Goal: Information Seeking & Learning: Stay updated

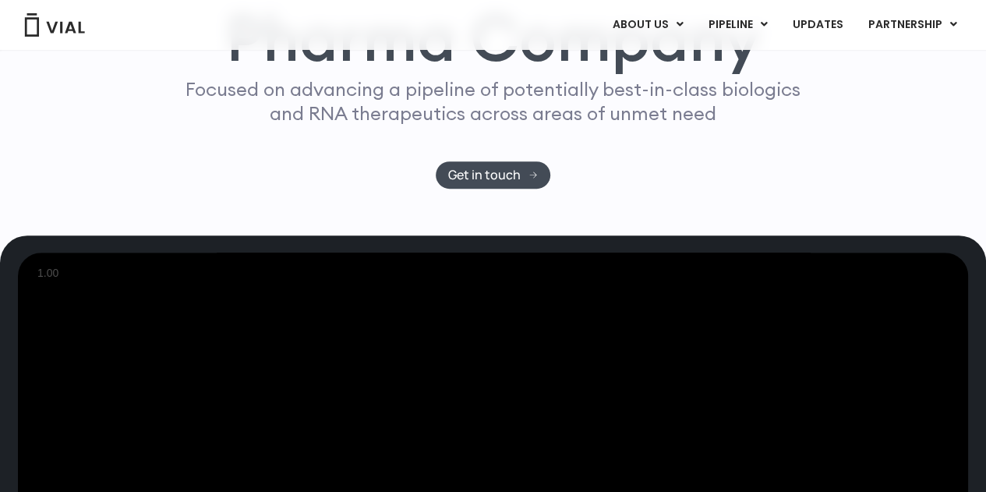
scroll to position [295, 0]
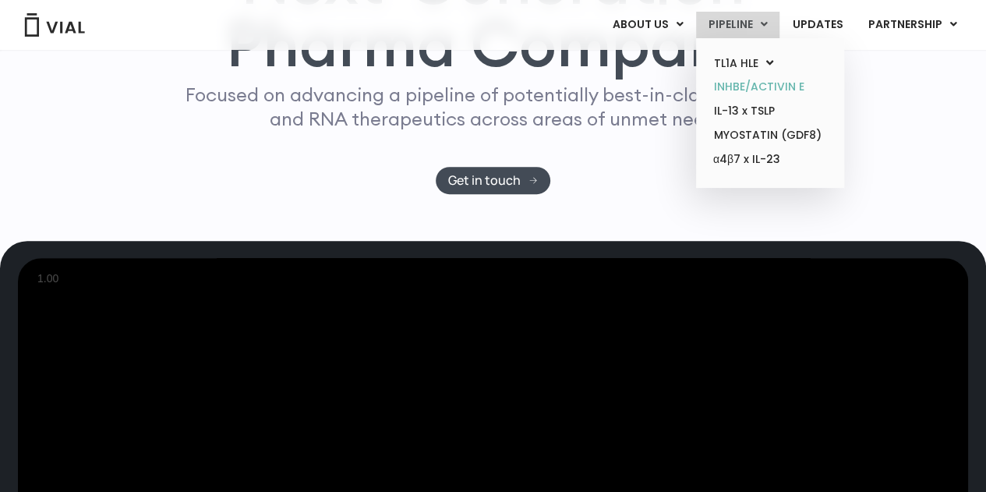
click at [745, 85] on link "INHBE/ACTIVIN E" at bounding box center [770, 87] width 136 height 24
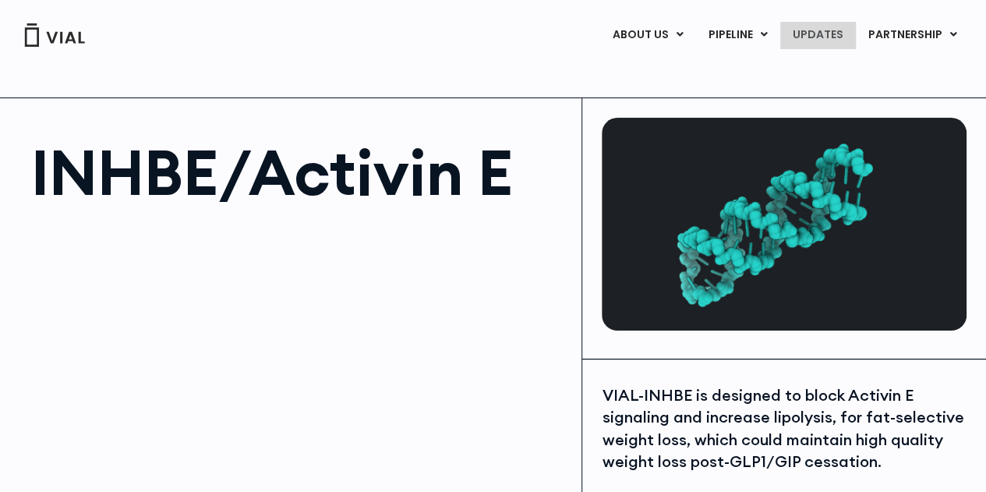
click at [831, 29] on link "UPDATES" at bounding box center [817, 35] width 75 height 27
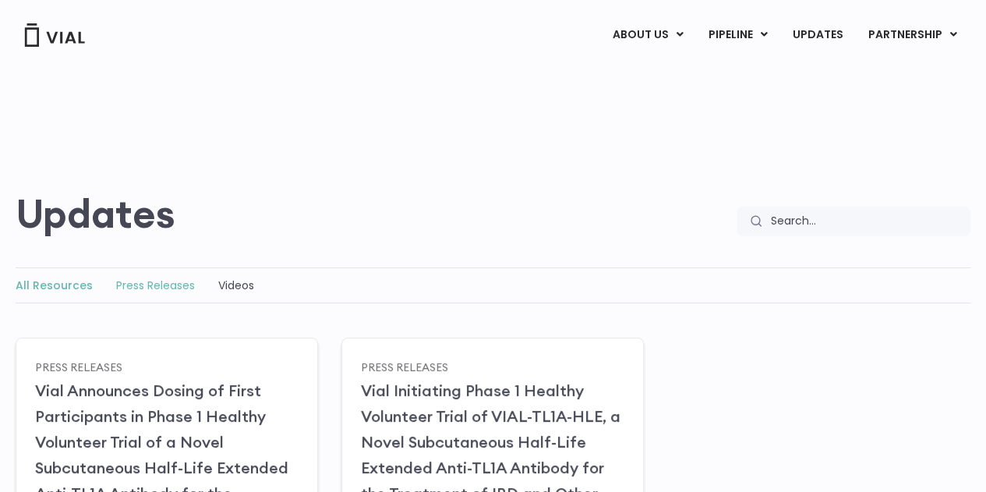
click at [155, 283] on link "Press Releases" at bounding box center [155, 286] width 79 height 16
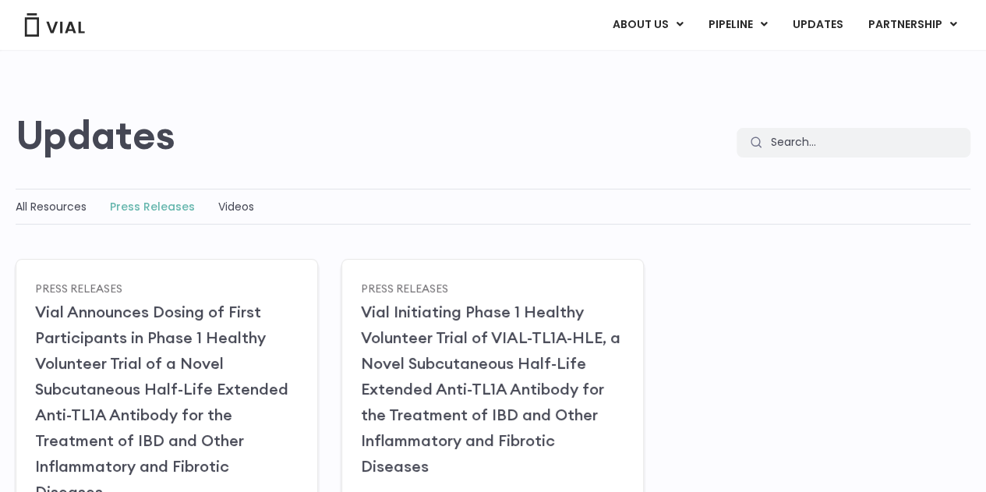
scroll to position [65, 0]
click at [242, 205] on link "Videos" at bounding box center [236, 208] width 36 height 16
